Goal: Book appointment/travel/reservation

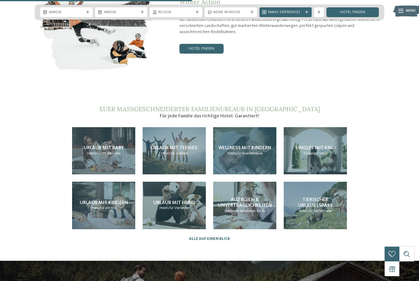
scroll to position [1076, 0]
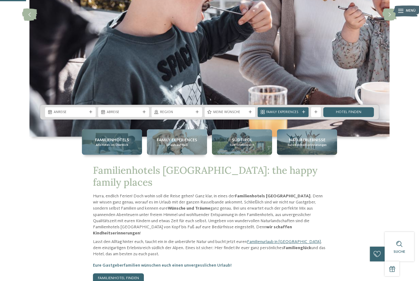
scroll to position [133, 0]
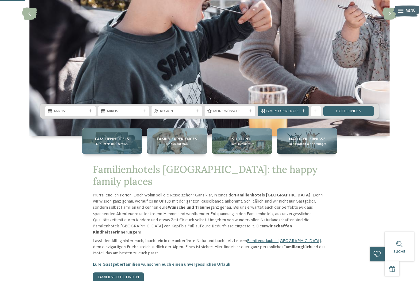
click at [125, 146] on span "Alle Hotels im Überblick" at bounding box center [112, 144] width 33 height 4
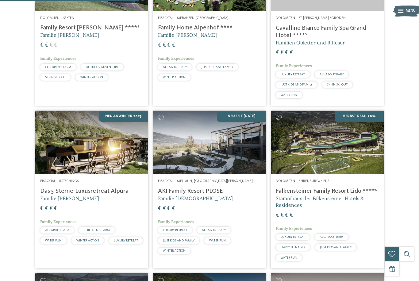
scroll to position [508, 0]
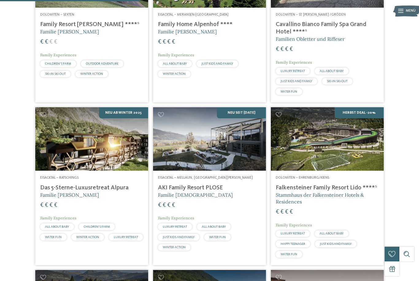
click at [108, 187] on h4 "Das 5-Sterne-Luxusretreat Alpura" at bounding box center [91, 187] width 103 height 7
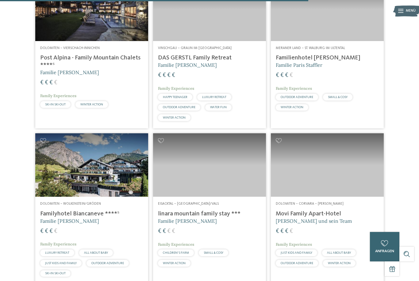
scroll to position [1122, 0]
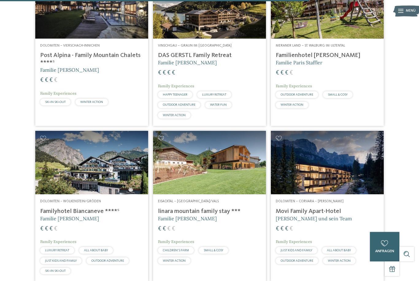
click at [327, 145] on img at bounding box center [327, 163] width 113 height 64
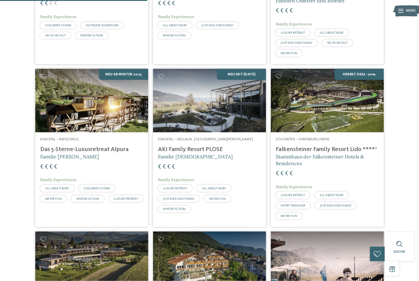
scroll to position [547, 0]
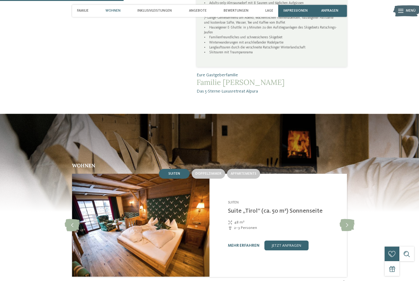
scroll to position [529, 0]
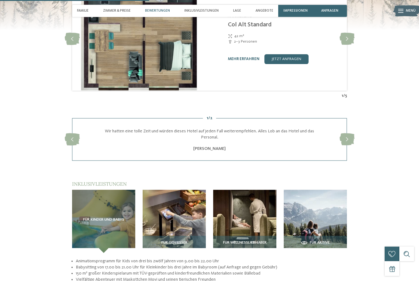
scroll to position [692, 0]
